Goal: Understand process/instructions: Learn how to perform a task or action

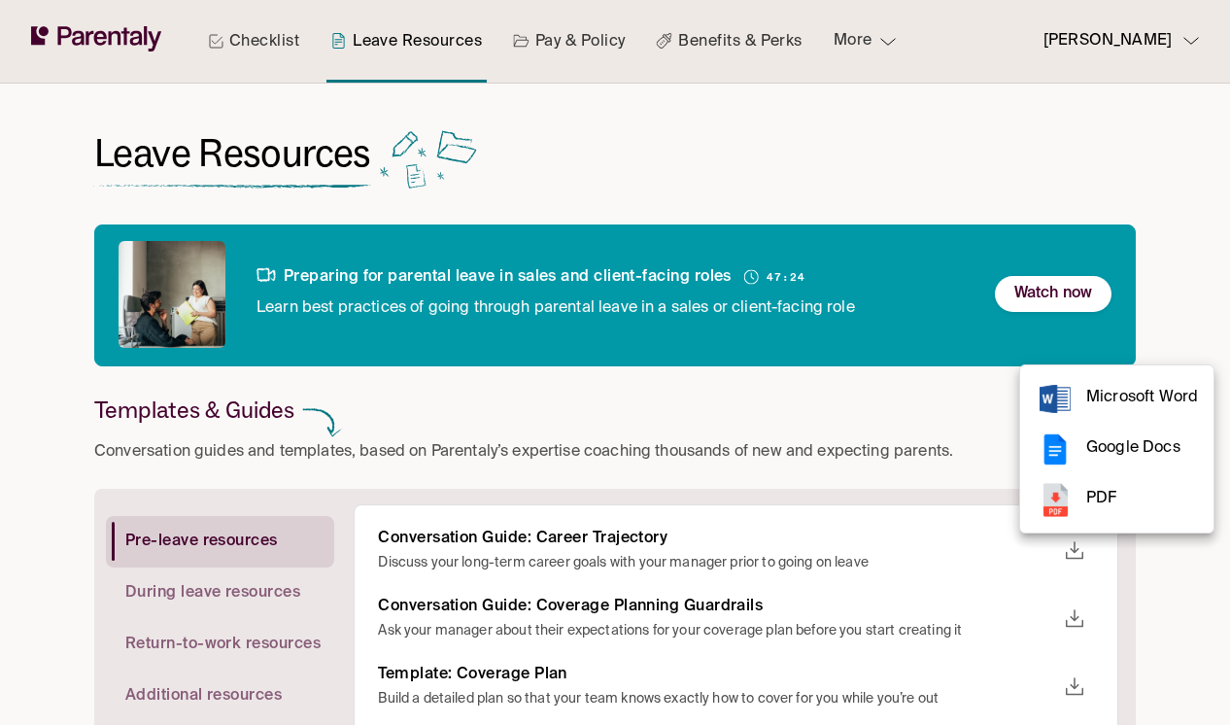
scroll to position [206, 0]
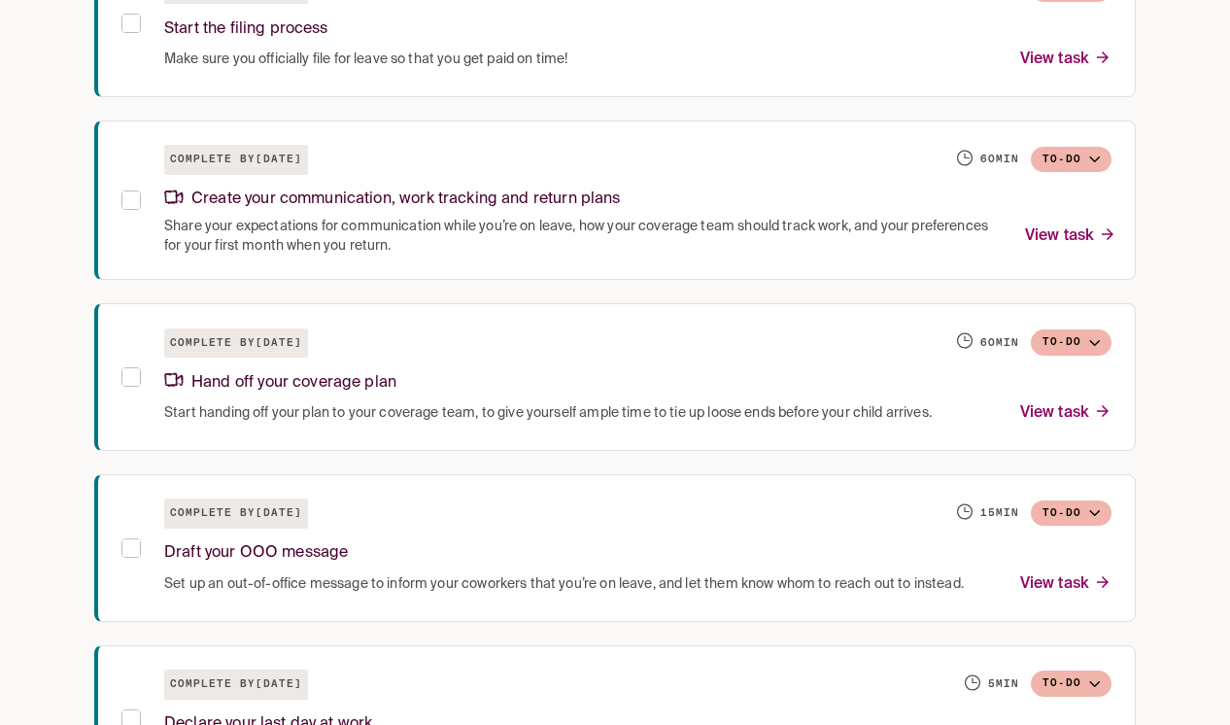
scroll to position [1752, 0]
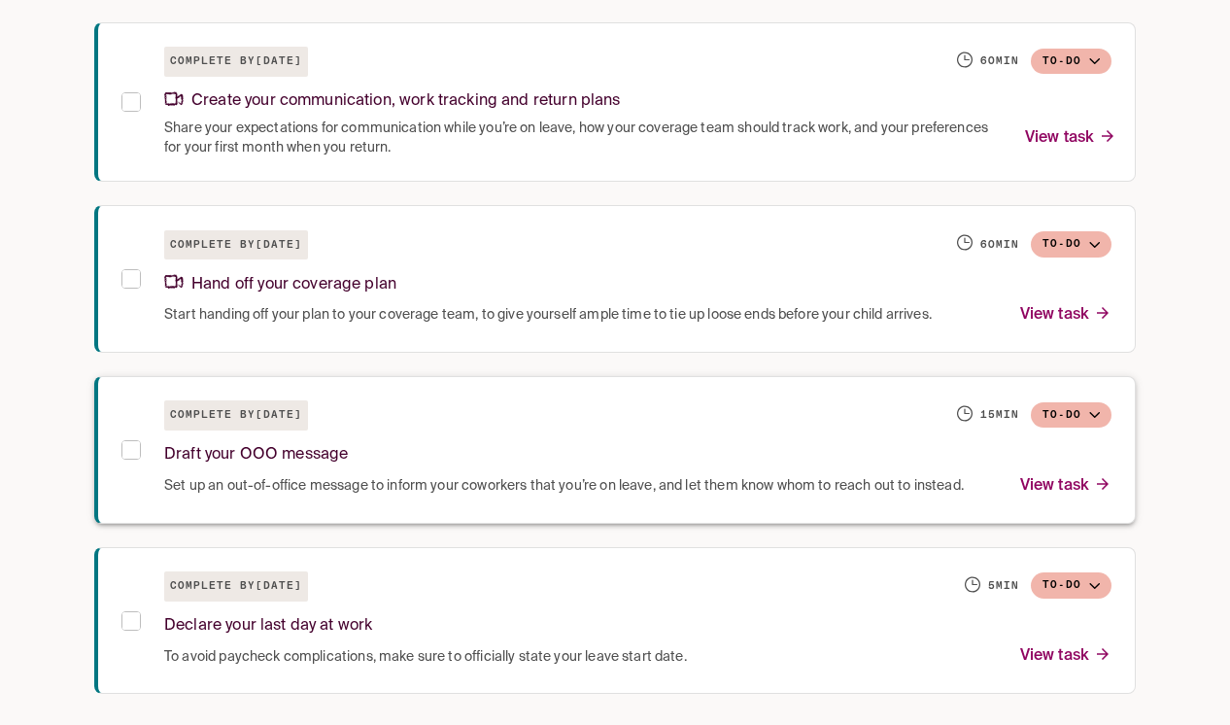
click at [460, 458] on div "Draft your OOO message" at bounding box center [637, 452] width 947 height 42
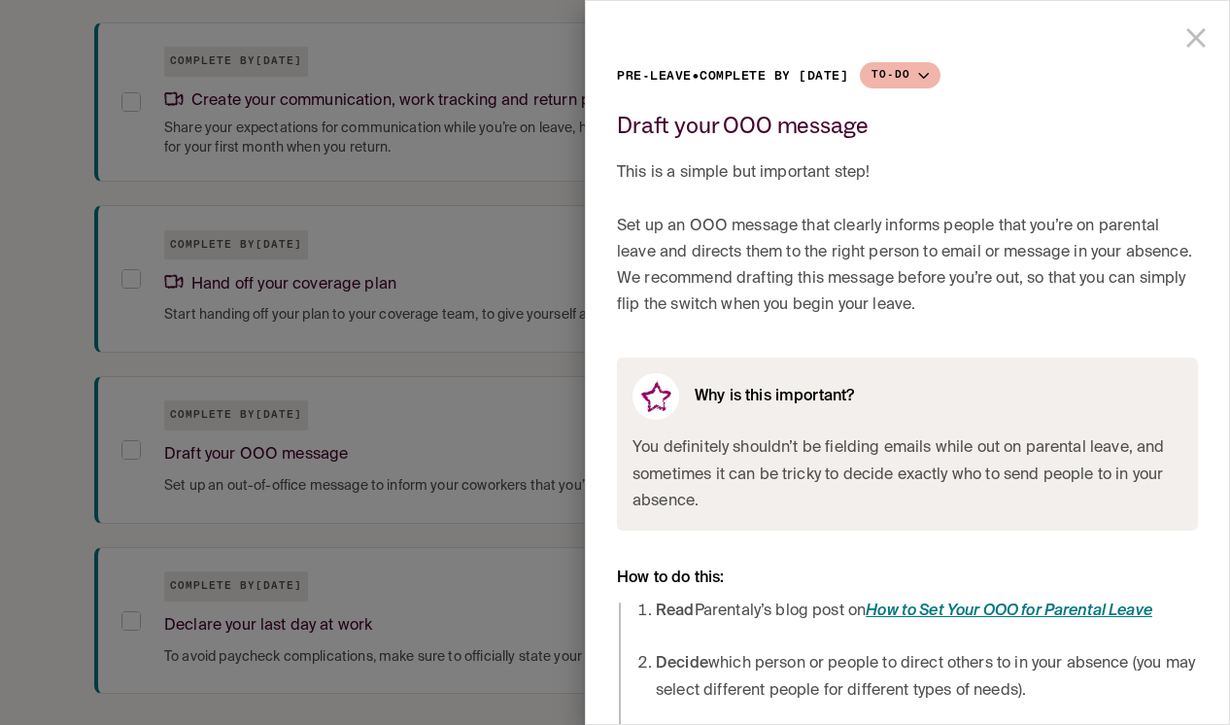
click at [1212, 36] on icon "close drawer" at bounding box center [1196, 37] width 33 height 33
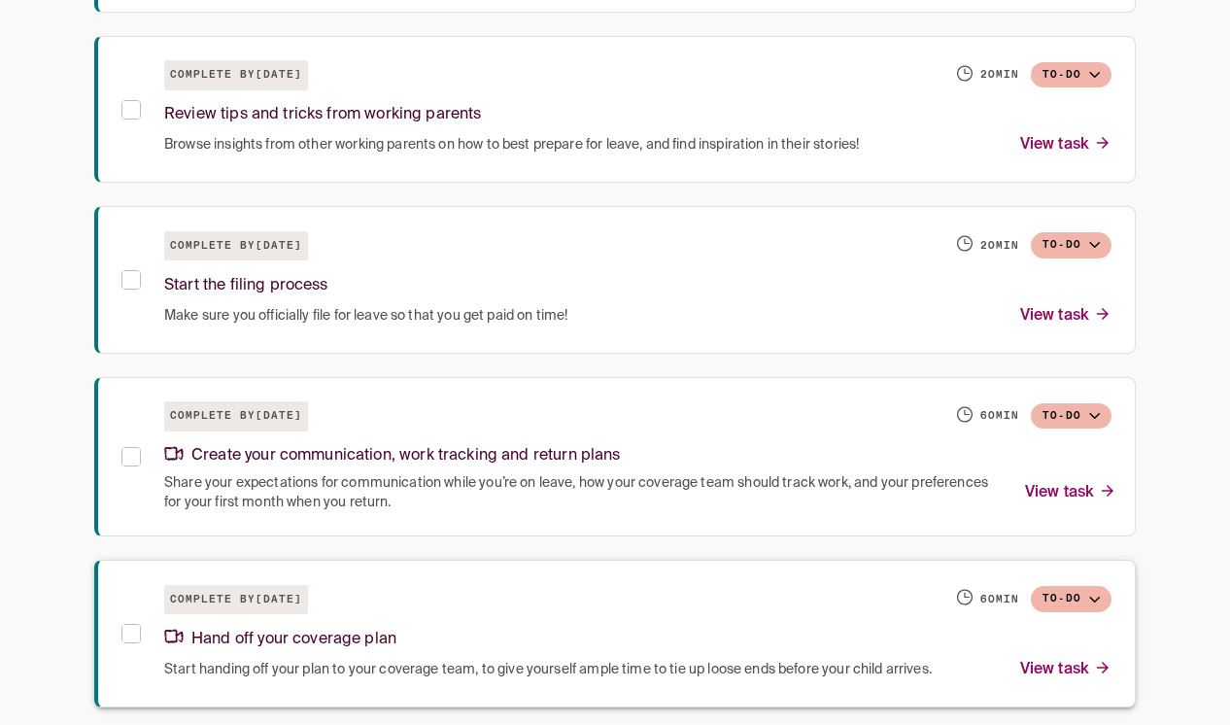
scroll to position [1390, 0]
